Goal: Navigation & Orientation: Find specific page/section

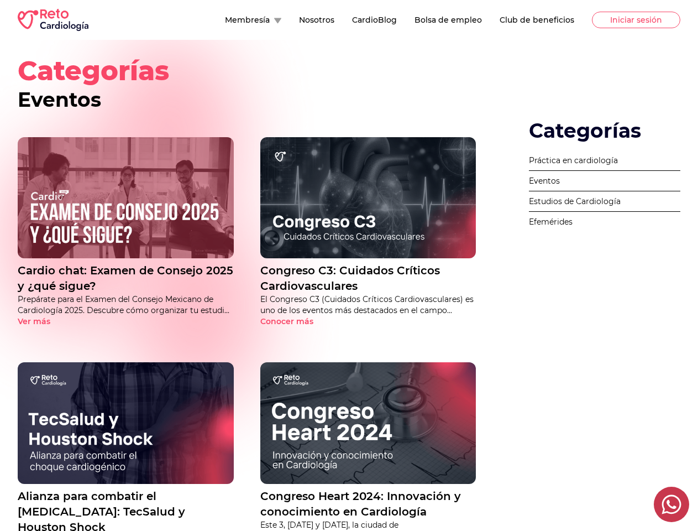
click at [225, 20] on button "Membresía" at bounding box center [253, 19] width 56 height 11
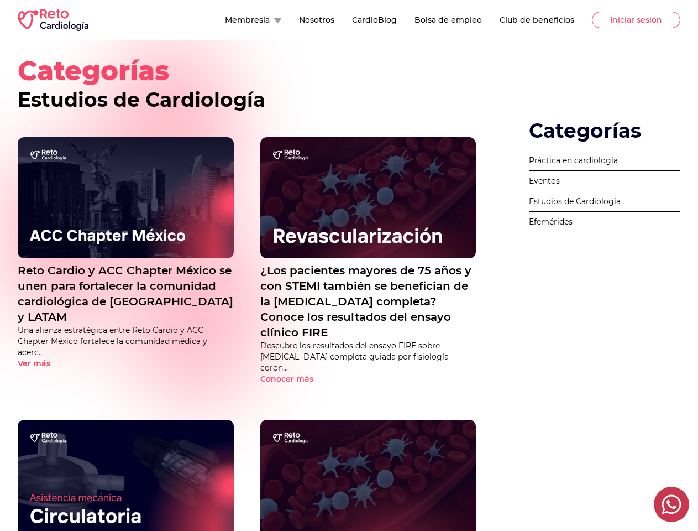
click at [225, 20] on button "Membresía" at bounding box center [253, 19] width 56 height 11
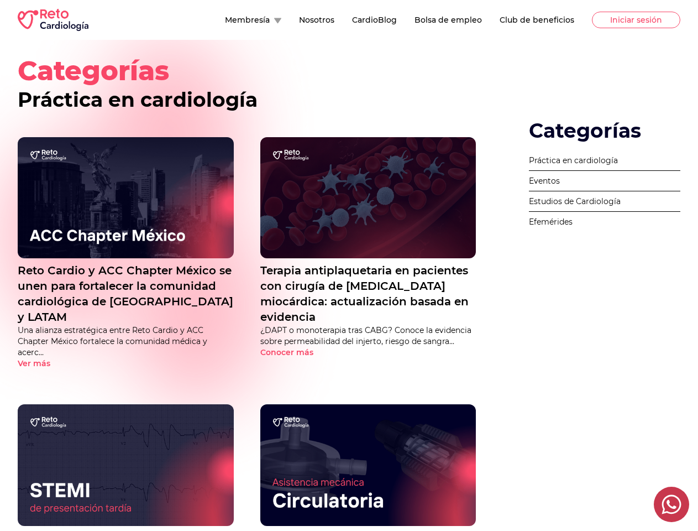
click at [225, 20] on button "Membresía" at bounding box center [253, 19] width 56 height 11
